Goal: Task Accomplishment & Management: Complete application form

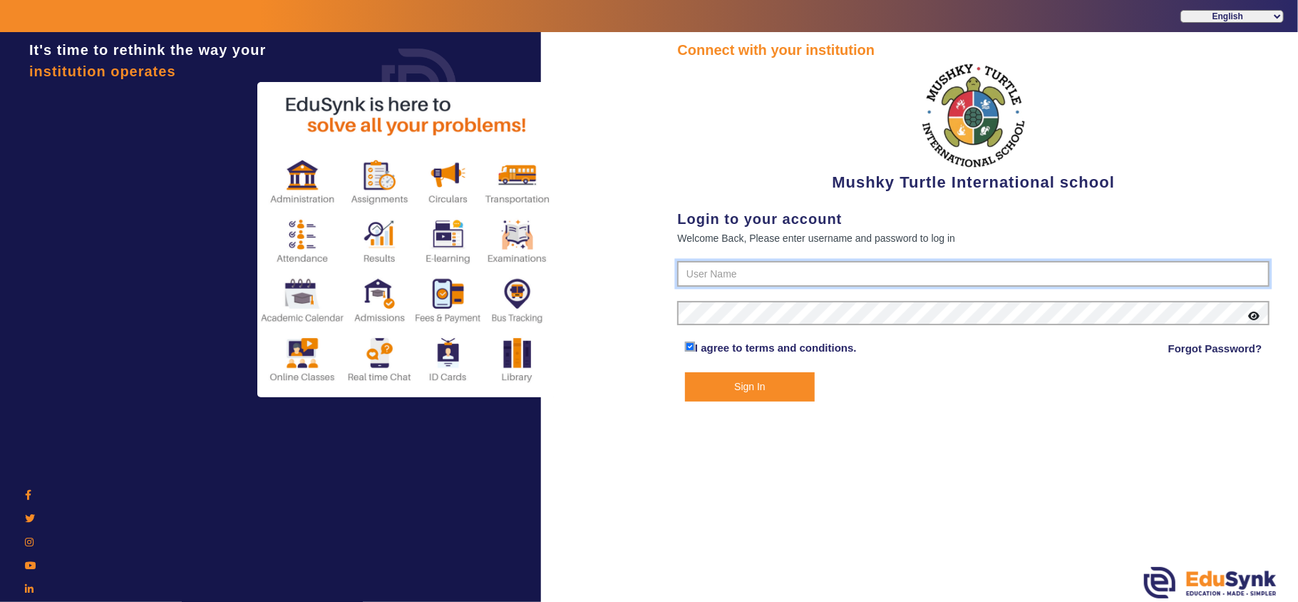
type input "9950605811"
click at [728, 269] on input "9950605811" at bounding box center [973, 274] width 592 height 26
click at [1256, 314] on icon at bounding box center [1253, 316] width 11 height 10
click at [660, 308] on div "Connect with your institution Mushky Turtle International school Login to your …" at bounding box center [973, 318] width 649 height 573
